Goal: Information Seeking & Learning: Find specific fact

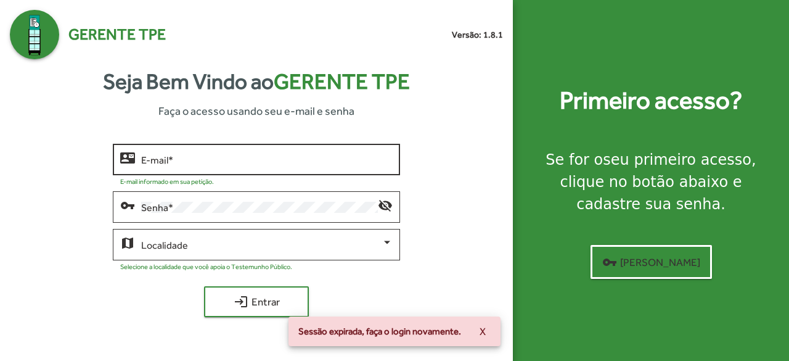
click at [292, 166] on div "E-mail *" at bounding box center [267, 158] width 252 height 34
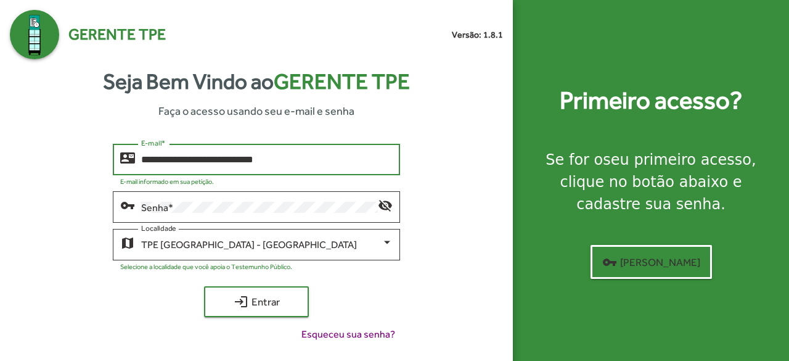
type input "**********"
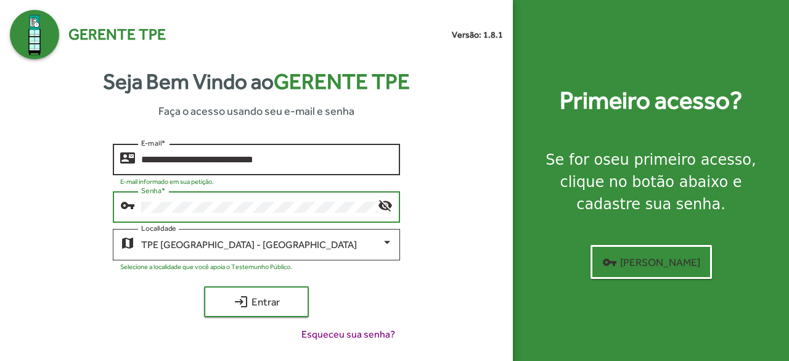
click at [204, 286] on button "login Entrar" at bounding box center [256, 301] width 105 height 31
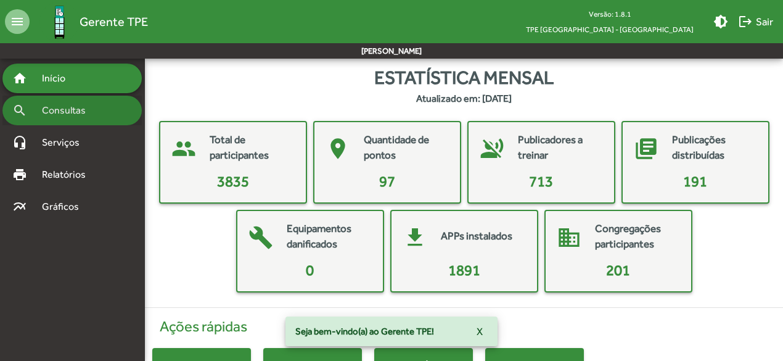
click at [68, 113] on span "Consultas" at bounding box center [68, 110] width 67 height 15
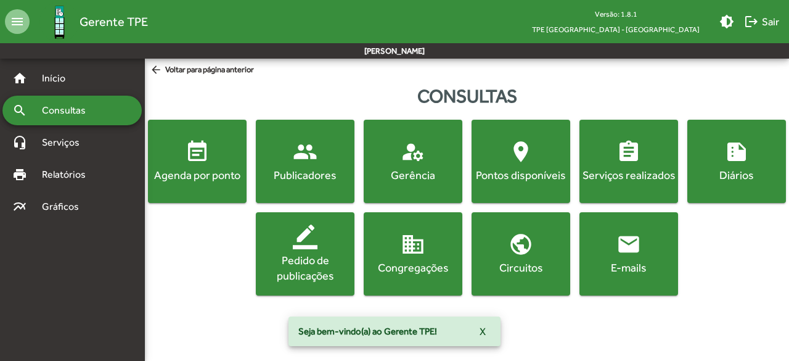
click at [300, 161] on mat-icon "people" at bounding box center [305, 151] width 25 height 25
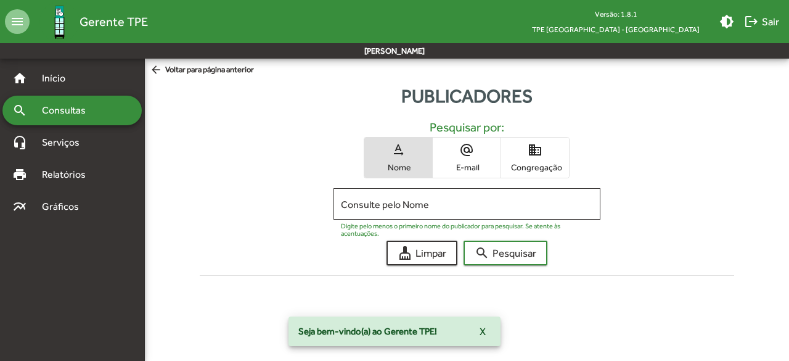
click at [540, 151] on mat-icon "domain" at bounding box center [535, 149] width 15 height 15
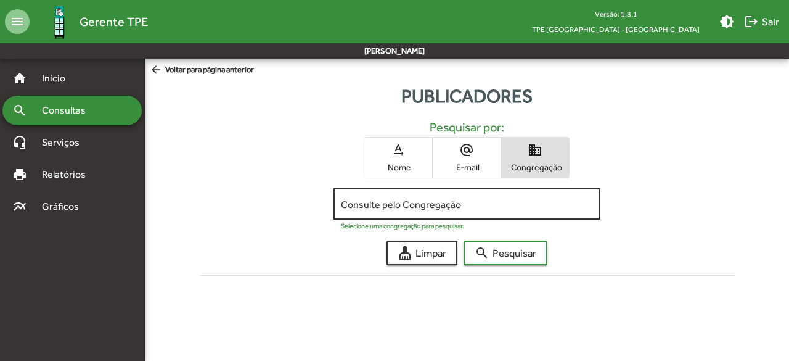
click at [453, 205] on input "Consulte pelo Congregação" at bounding box center [467, 204] width 252 height 11
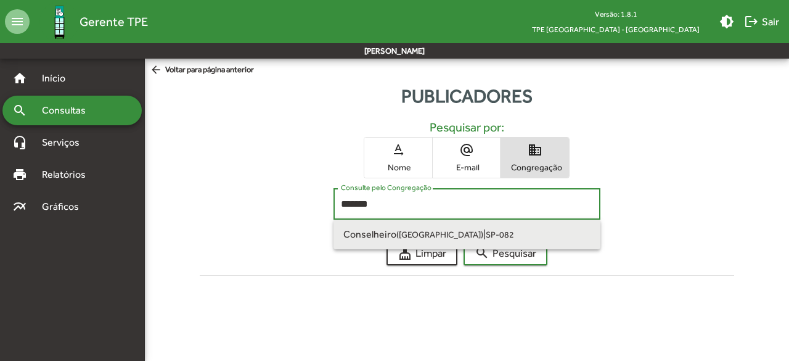
click at [393, 240] on span "Conselheiro ([GEOGRAPHIC_DATA]) | SP-082" at bounding box center [466, 234] width 247 height 30
type input "**********"
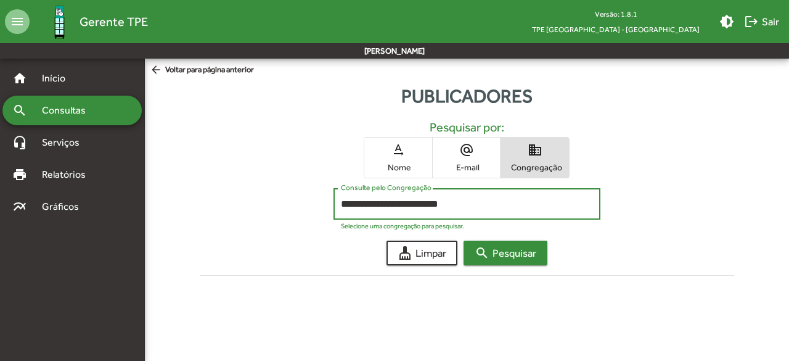
click at [534, 260] on span "search Pesquisar" at bounding box center [506, 253] width 62 height 22
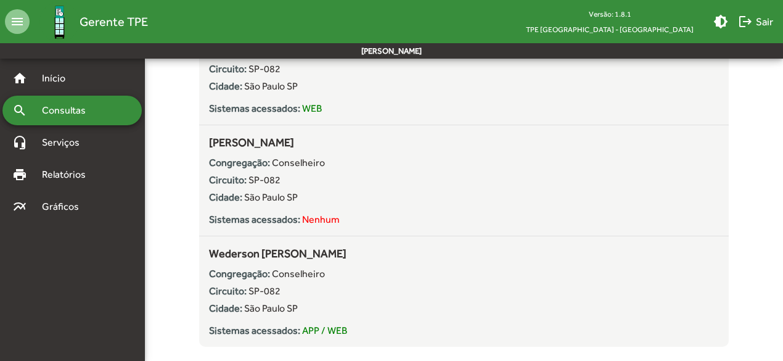
scroll to position [2622, 0]
